Goal: Task Accomplishment & Management: Manage account settings

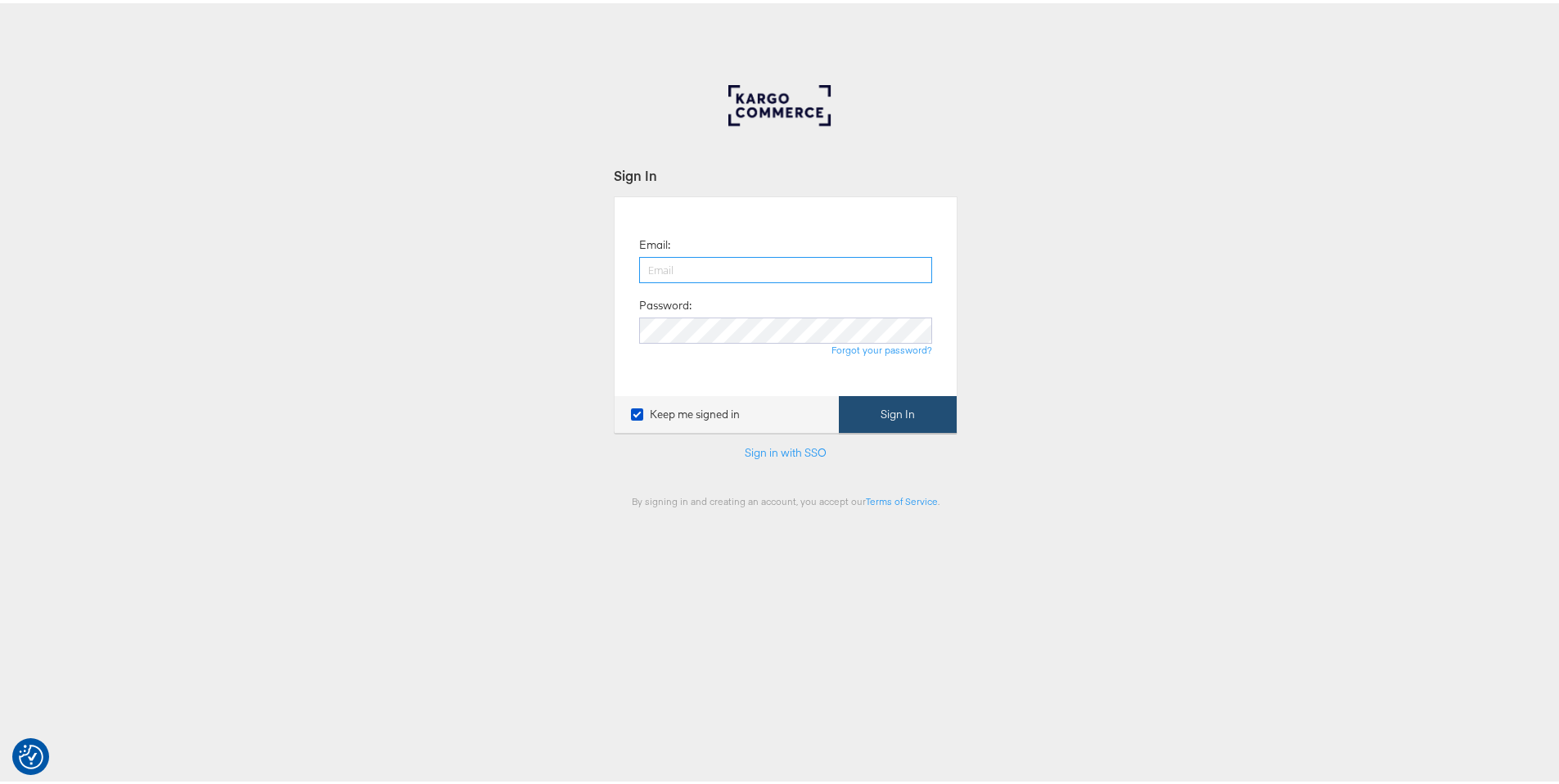
type input "[PERSON_NAME][EMAIL_ADDRESS][PERSON_NAME][DOMAIN_NAME]"
click at [903, 419] on button "Sign In" at bounding box center [898, 411] width 118 height 37
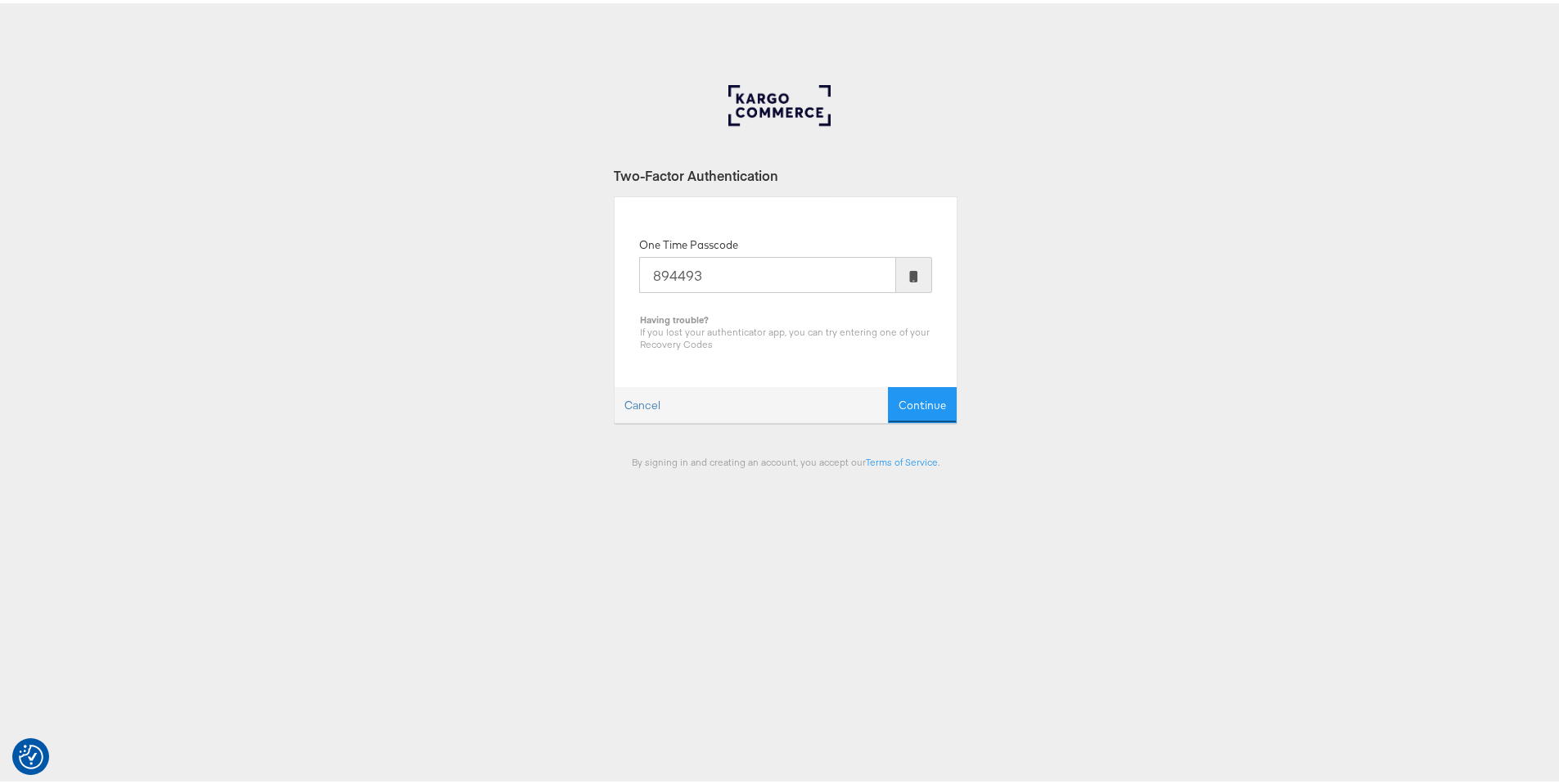
type input "894493"
click at [888, 384] on button "Continue" at bounding box center [923, 403] width 69 height 37
